Goal: Transaction & Acquisition: Register for event/course

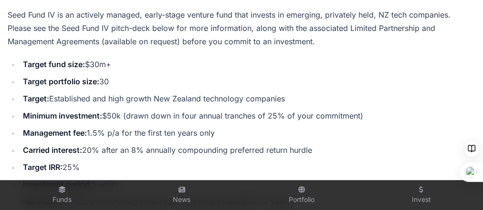
scroll to position [229, 0]
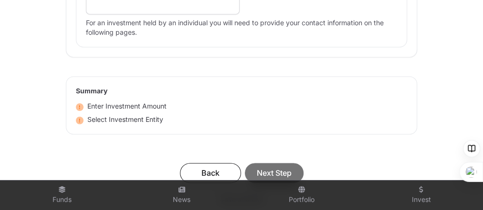
scroll to position [687, 0]
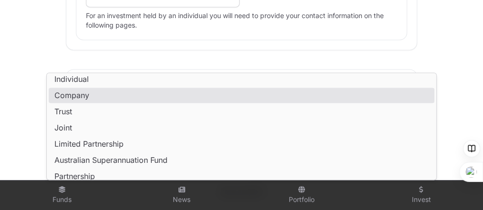
scroll to position [0, 0]
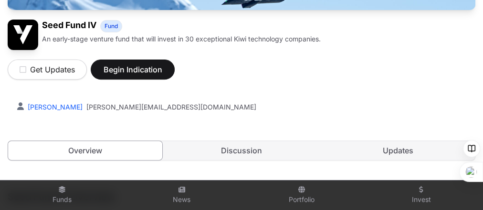
scroll to position [153, 0]
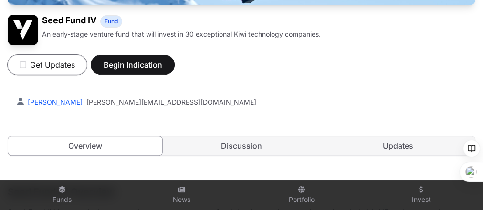
click at [26, 69] on icon "button" at bounding box center [23, 65] width 7 height 8
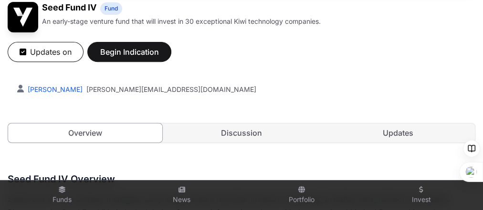
scroll to position [178, 0]
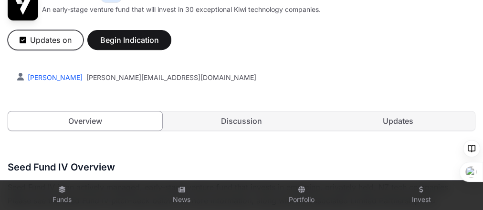
click at [73, 50] on button "Updates on" at bounding box center [46, 40] width 76 height 20
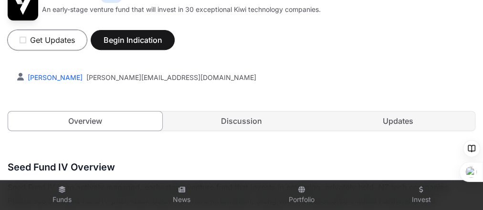
click at [73, 50] on button "Get Updates" at bounding box center [47, 40] width 79 height 20
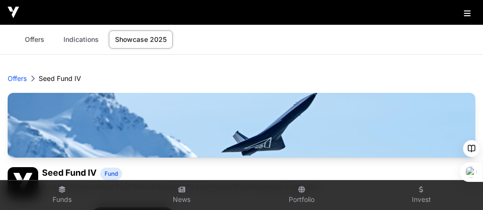
scroll to position [229, 0]
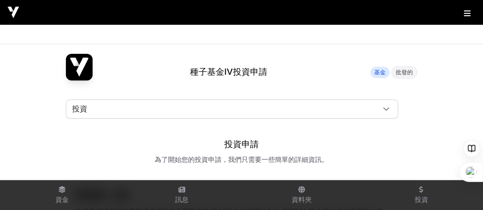
click at [389, 113] on icon at bounding box center [386, 109] width 7 height 7
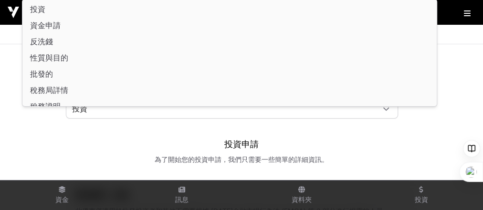
click at [389, 113] on icon at bounding box center [386, 109] width 7 height 7
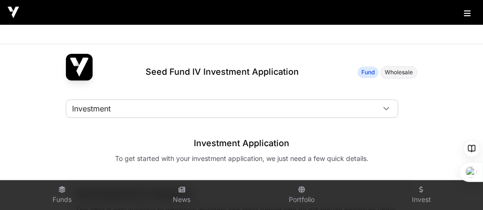
click at [389, 112] on icon at bounding box center [386, 108] width 7 height 7
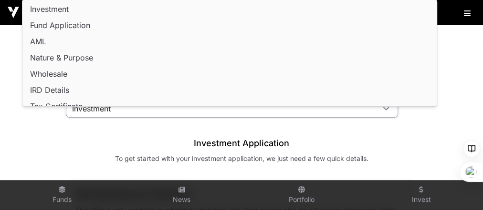
click at [69, 11] on span "Investment" at bounding box center [49, 9] width 39 height 8
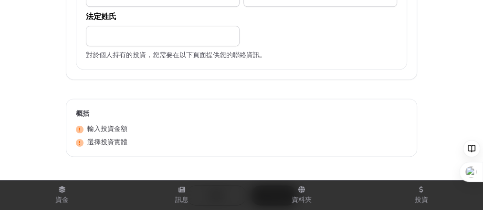
scroll to position [687, 0]
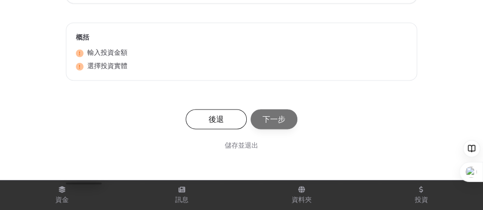
type input "***"
drag, startPoint x: 89, startPoint y: 69, endPoint x: 44, endPoint y: 68, distance: 44.4
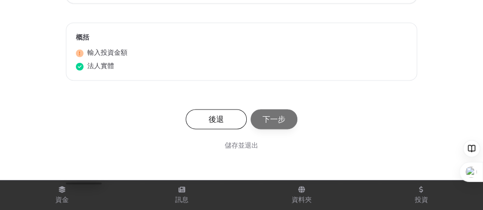
type input "*****"
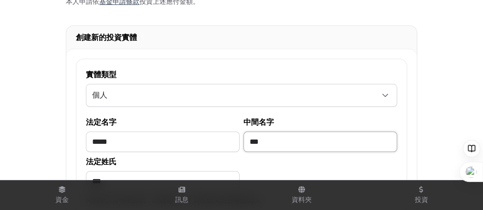
scroll to position [458, 0]
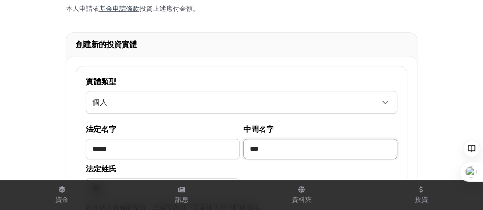
type input "***"
type input "**********"
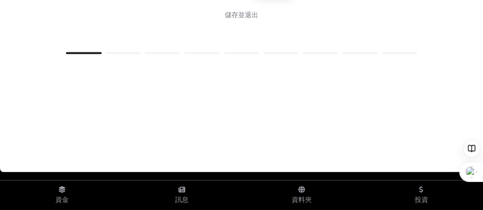
scroll to position [994, 0]
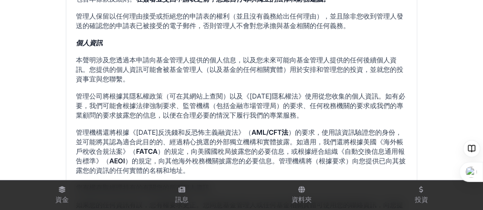
scroll to position [651, 0]
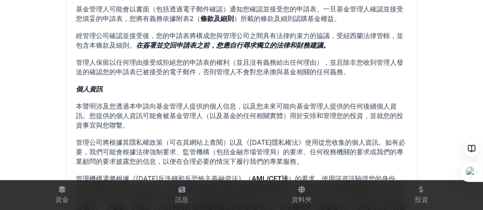
drag, startPoint x: 142, startPoint y: 94, endPoint x: 199, endPoint y: 96, distance: 56.8
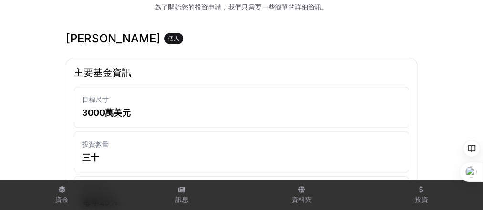
scroll to position [0, 0]
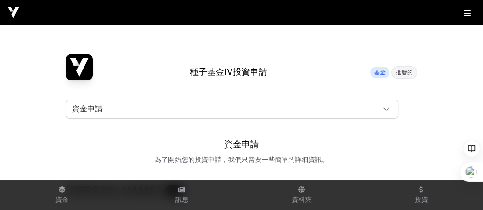
click at [389, 111] on icon at bounding box center [386, 109] width 6 height 3
click at [229, 15] on li "投資" at bounding box center [229, 8] width 410 height 15
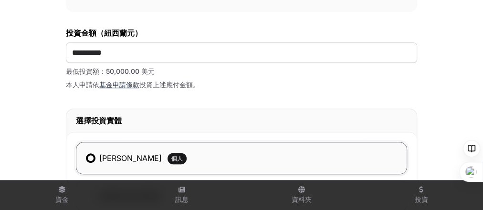
scroll to position [76, 0]
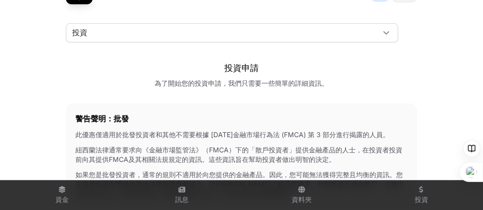
click at [389, 36] on icon at bounding box center [386, 33] width 7 height 7
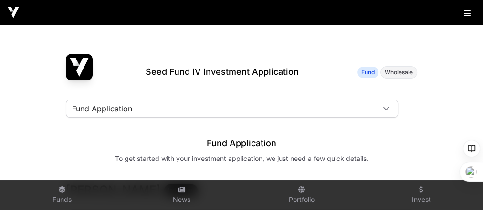
click at [389, 112] on icon at bounding box center [386, 108] width 7 height 7
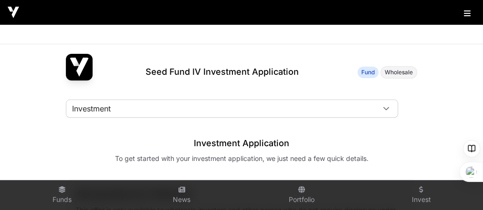
click at [389, 112] on icon at bounding box center [386, 108] width 7 height 7
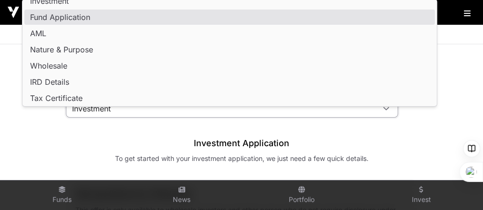
scroll to position [2, 0]
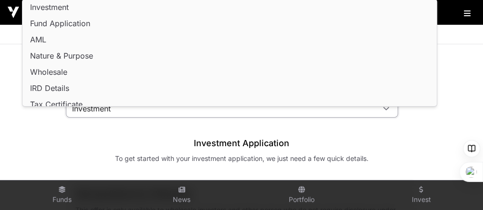
click at [124, 6] on li "Investment" at bounding box center [229, 7] width 410 height 15
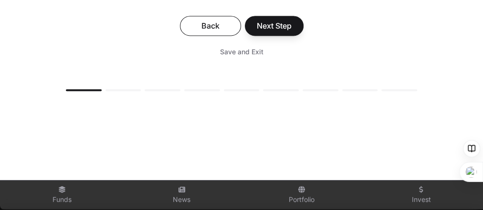
scroll to position [762, 0]
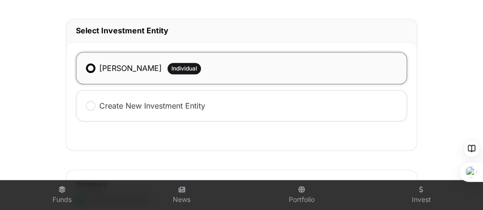
scroll to position [533, 0]
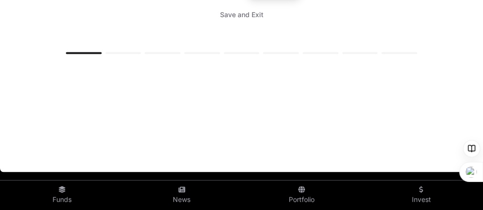
scroll to position [993, 0]
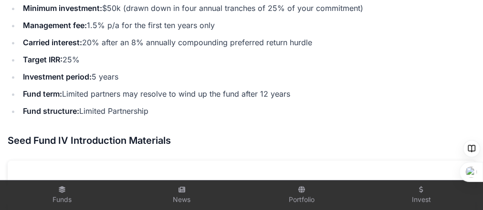
scroll to position [229, 0]
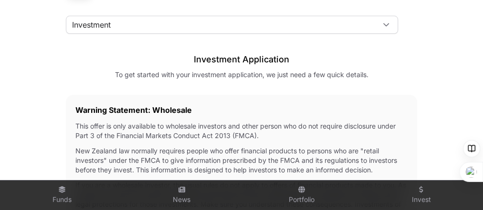
scroll to position [76, 0]
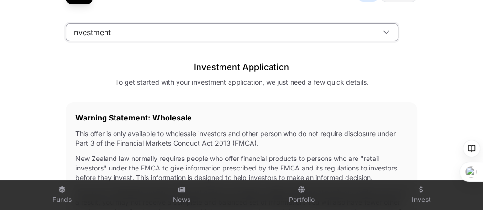
click at [191, 41] on span "Investment" at bounding box center [220, 32] width 308 height 17
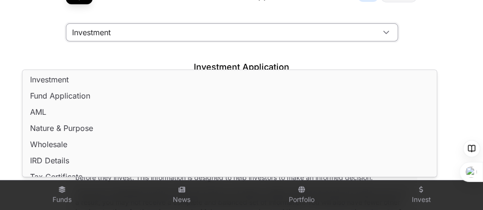
click at [191, 41] on span "Investment" at bounding box center [220, 32] width 308 height 17
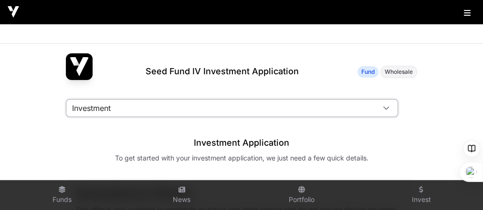
scroll to position [0, 0]
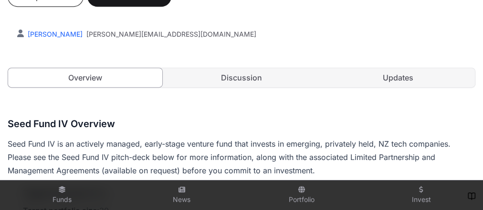
scroll to position [229, 0]
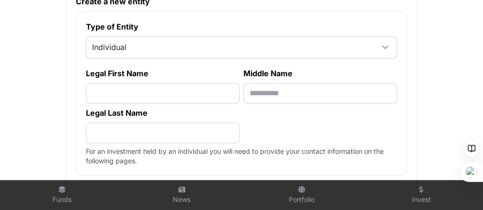
scroll to position [763, 0]
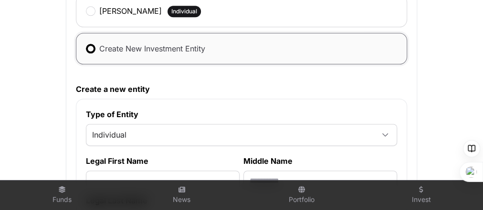
scroll to position [534, 0]
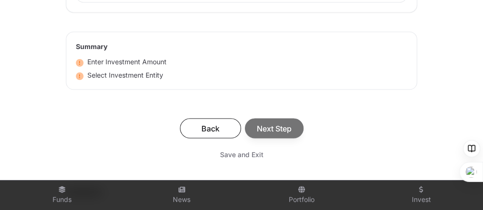
scroll to position [840, 0]
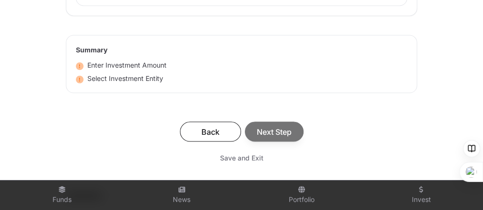
scroll to position [861, 0]
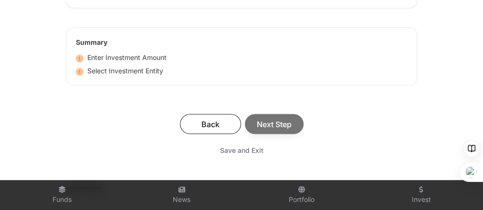
type input "*********"
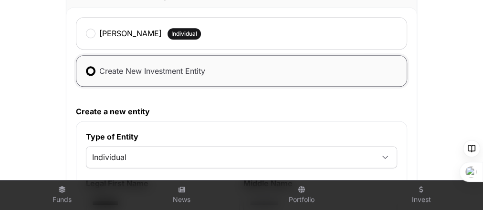
scroll to position [555, 0]
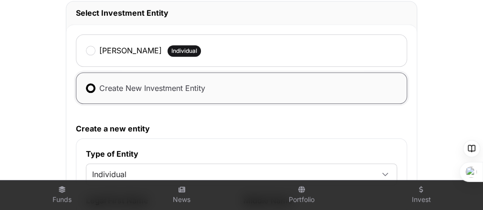
type input "***"
type input "**********"
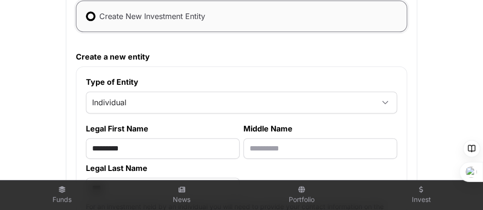
scroll to position [632, 0]
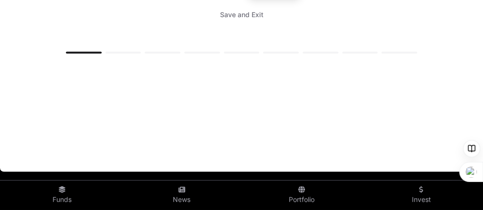
scroll to position [1090, 0]
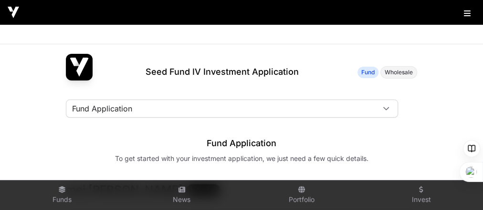
scroll to position [76, 0]
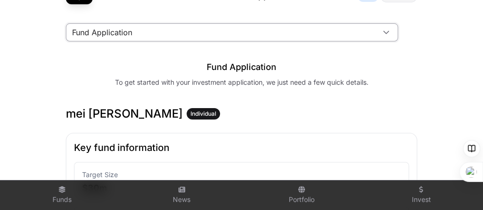
click at [178, 41] on span "Fund Application" at bounding box center [220, 32] width 308 height 17
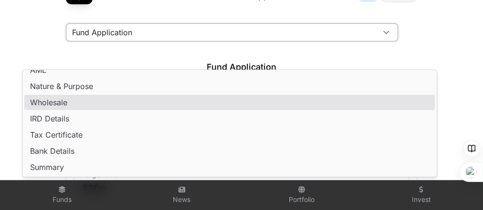
scroll to position [0, 0]
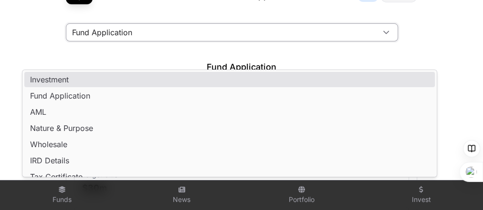
click at [69, 81] on span "Investment" at bounding box center [49, 80] width 39 height 8
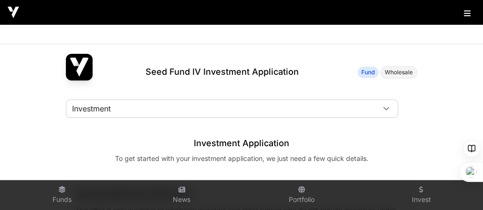
scroll to position [76, 0]
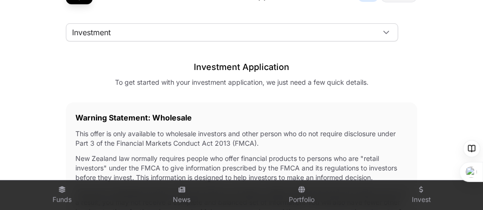
click at [138, 41] on span "Investment" at bounding box center [220, 32] width 308 height 17
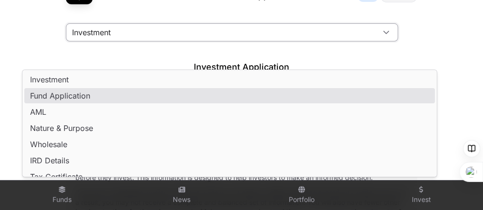
click at [115, 96] on li "Fund Application" at bounding box center [229, 95] width 410 height 15
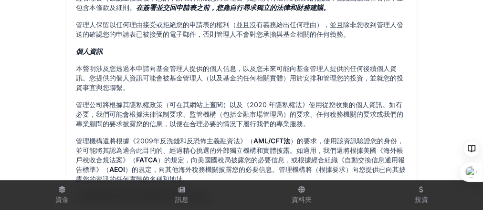
scroll to position [671, 0]
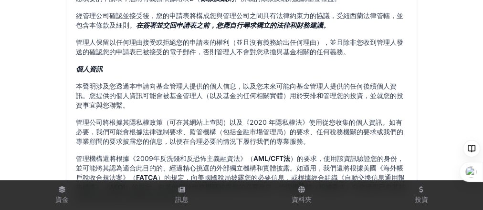
drag, startPoint x: 174, startPoint y: 75, endPoint x: 196, endPoint y: 78, distance: 22.1
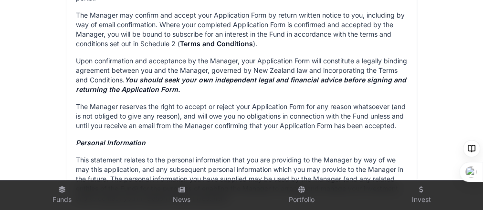
scroll to position [670, 0]
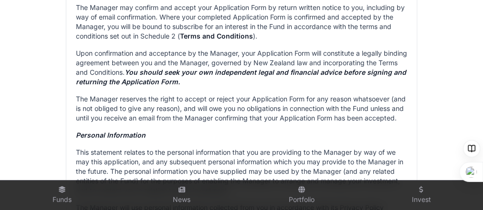
drag, startPoint x: 123, startPoint y: 77, endPoint x: 354, endPoint y: 77, distance: 231.0
drag, startPoint x: 317, startPoint y: 76, endPoint x: 364, endPoint y: 79, distance: 46.8
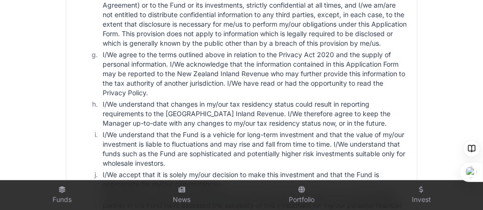
scroll to position [1816, 0]
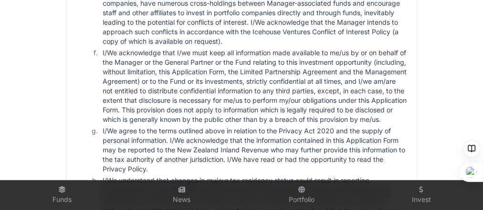
drag, startPoint x: 89, startPoint y: 31, endPoint x: 29, endPoint y: 32, distance: 59.7
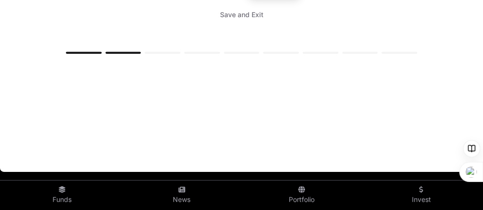
scroll to position [4133, 0]
